Goal: Transaction & Acquisition: Obtain resource

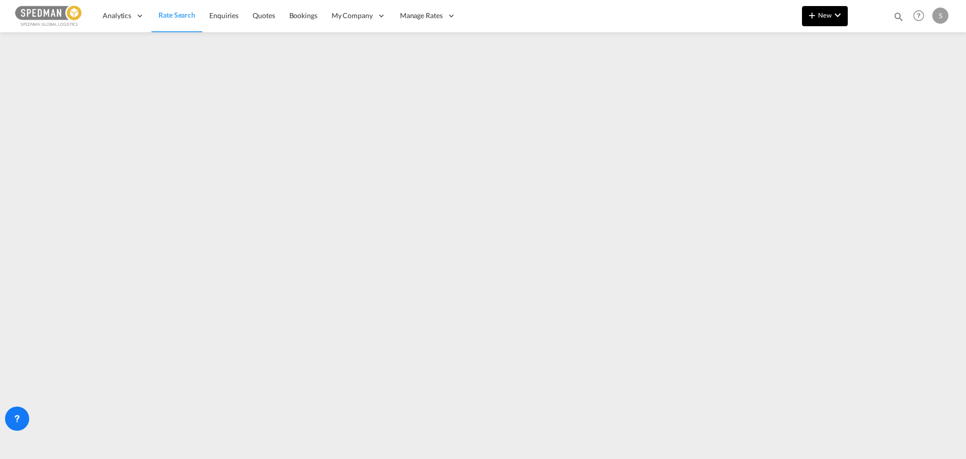
click at [819, 15] on span "New" at bounding box center [825, 15] width 38 height 8
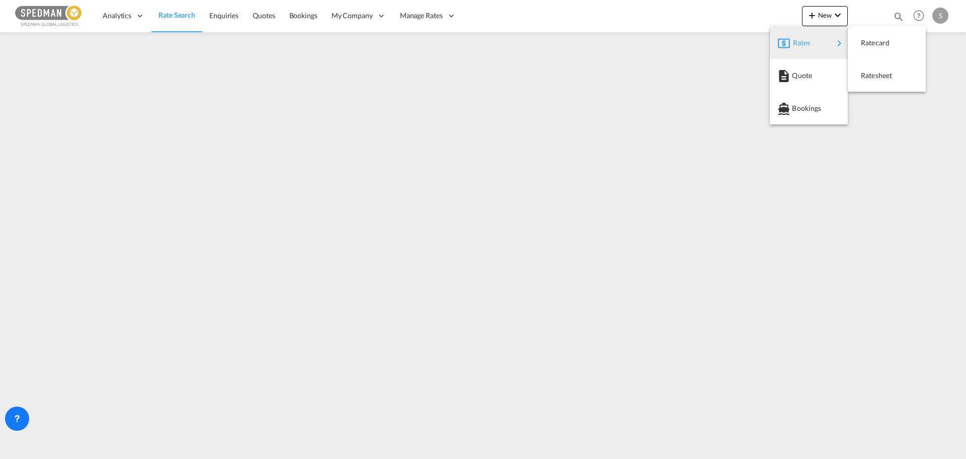
click at [812, 41] on div "Rates" at bounding box center [813, 42] width 40 height 25
click at [867, 78] on span "Ratesheet" at bounding box center [866, 75] width 11 height 20
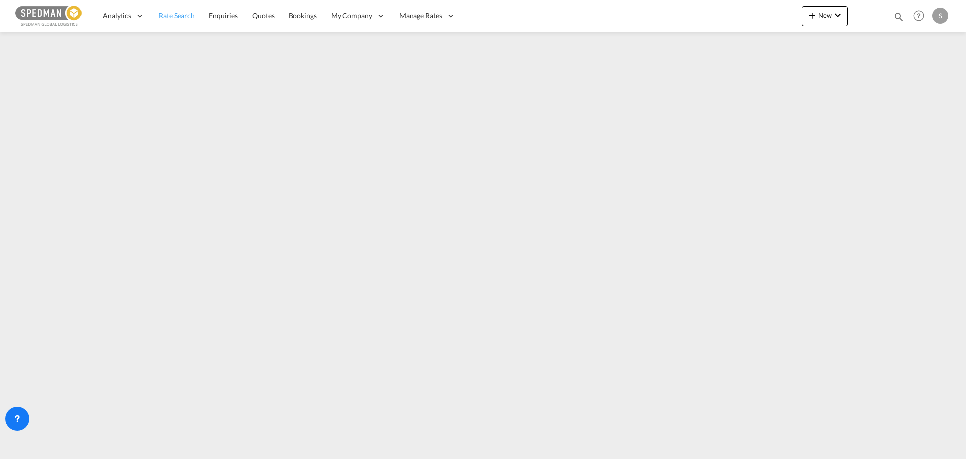
click at [166, 12] on span "Rate Search" at bounding box center [177, 15] width 36 height 9
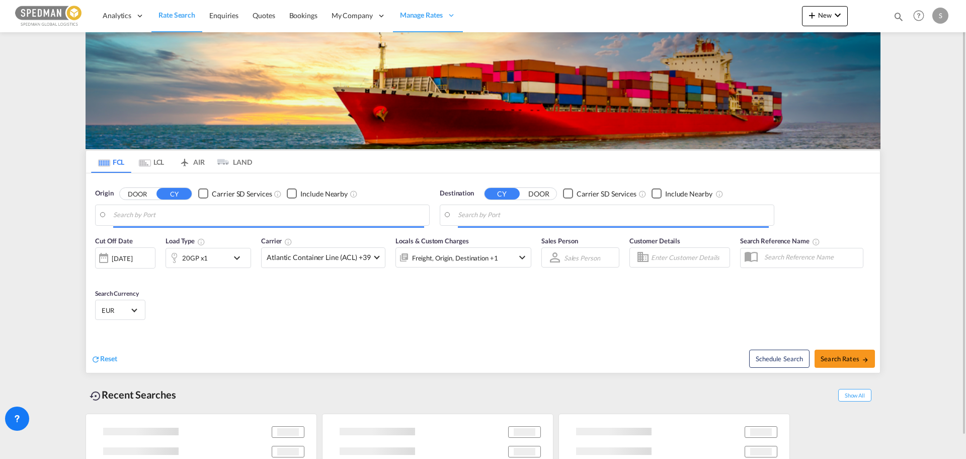
type input "[GEOGRAPHIC_DATA], [GEOGRAPHIC_DATA]"
type input "[GEOGRAPHIC_DATA], [GEOGRAPHIC_DATA], USCHI"
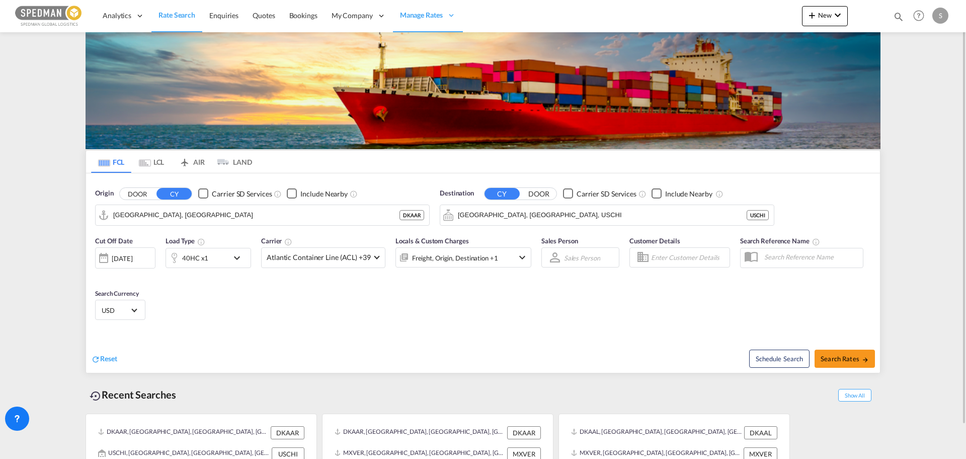
click at [681, 203] on div "Destination CY DOOR Carrier SD Services Include Nearby [GEOGRAPHIC_DATA], IL, U…" at bounding box center [607, 206] width 335 height 37
click at [46, 123] on md-content "Analytics Reports Dashboard Rate Search Enquiries Quotes Bookings" at bounding box center [483, 229] width 966 height 459
click at [172, 220] on input "[GEOGRAPHIC_DATA], [GEOGRAPHIC_DATA]" at bounding box center [268, 214] width 311 height 15
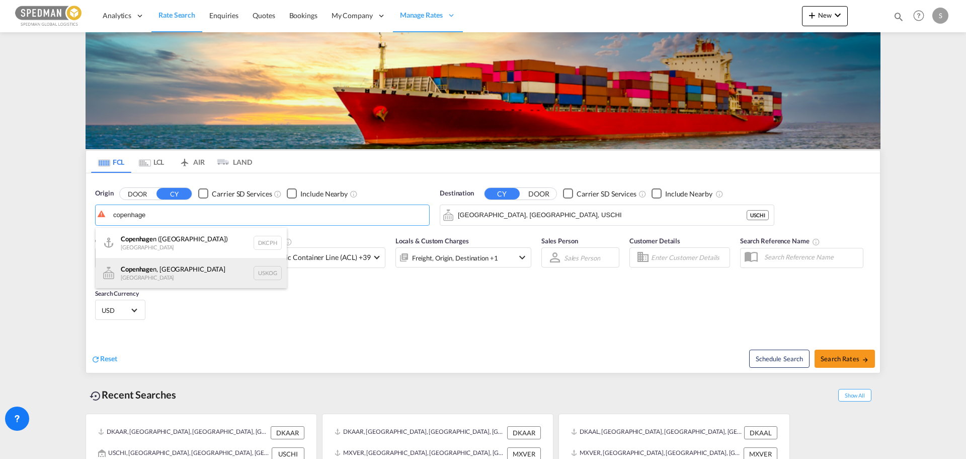
click at [172, 271] on div "Copenhage n, [GEOGRAPHIC_DATA] [GEOGRAPHIC_DATA] USKOG" at bounding box center [191, 273] width 191 height 30
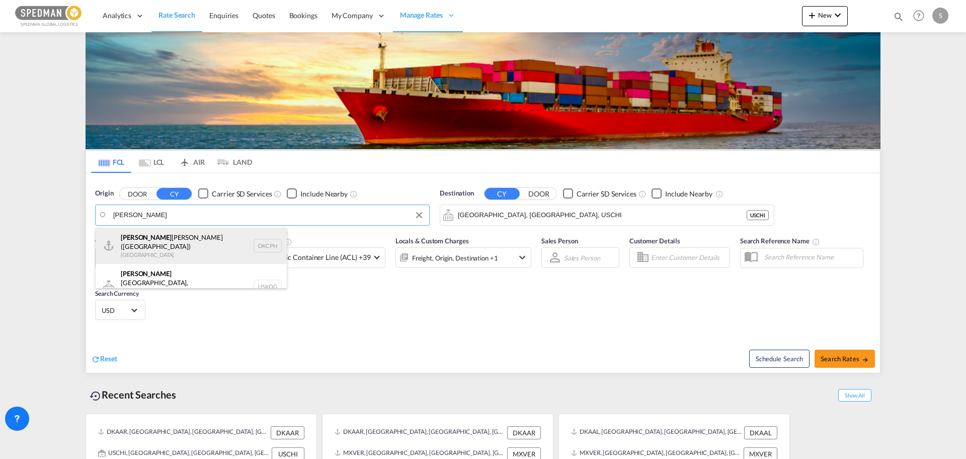
click at [229, 249] on div "[PERSON_NAME] [PERSON_NAME] ([GEOGRAPHIC_DATA]) Denmark DKCPH" at bounding box center [191, 246] width 191 height 36
type input "[GEOGRAPHIC_DATA] ([GEOGRAPHIC_DATA]), DKCPH"
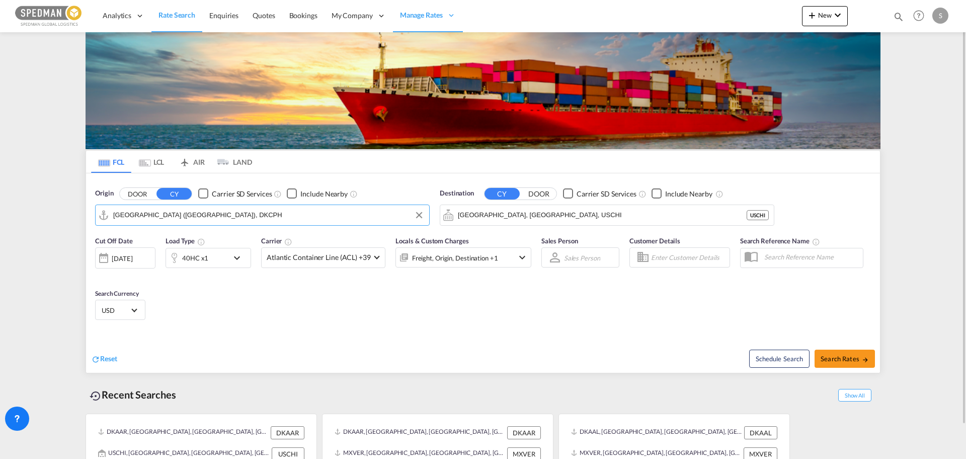
click at [225, 258] on div "40HC x1" at bounding box center [197, 258] width 62 height 20
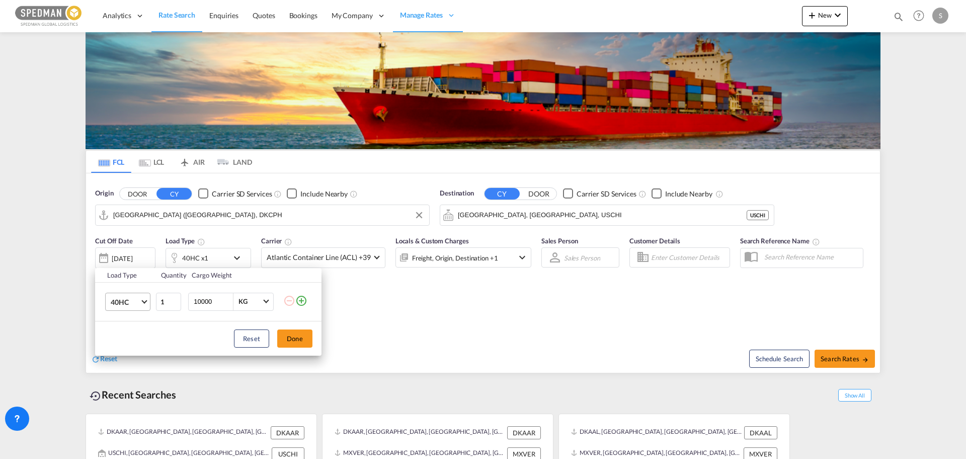
click at [140, 305] on md-select-value "40HC" at bounding box center [130, 301] width 40 height 17
click at [126, 250] on div "20GP" at bounding box center [120, 253] width 18 height 10
click at [293, 334] on button "Done" at bounding box center [294, 338] width 35 height 18
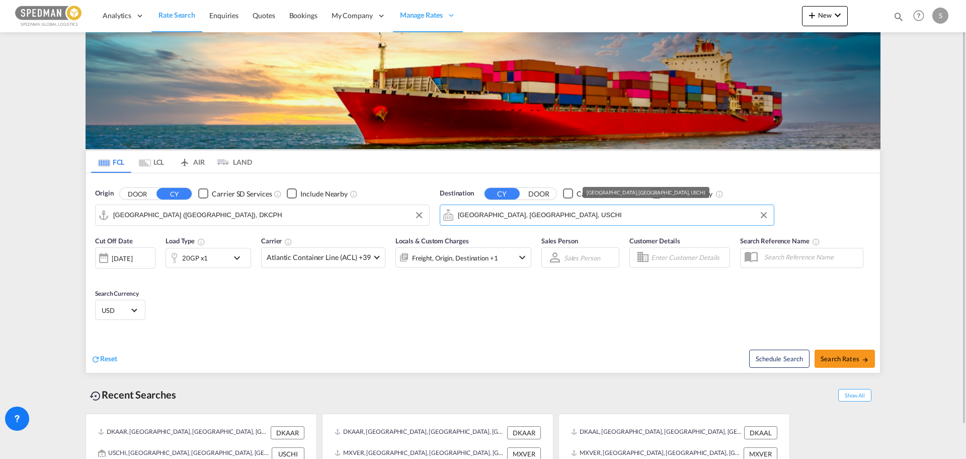
click at [507, 213] on input "[GEOGRAPHIC_DATA], [GEOGRAPHIC_DATA], USCHI" at bounding box center [613, 214] width 311 height 15
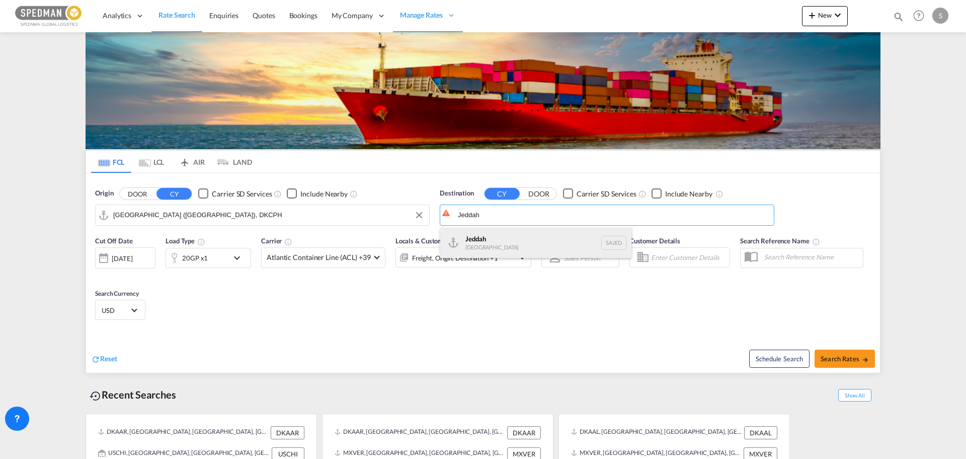
click at [500, 244] on div "Jeddah [GEOGRAPHIC_DATA] SAJED" at bounding box center [535, 243] width 191 height 30
type input "Jeddah, SAJED"
click at [853, 357] on span "Search Rates" at bounding box center [845, 358] width 48 height 8
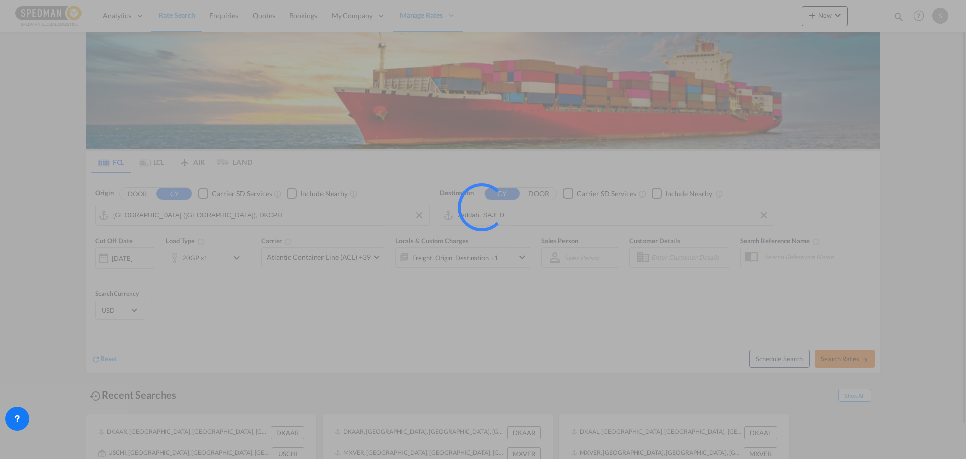
type input "DKCPH to SAJED / [DATE]"
